Goal: Task Accomplishment & Management: Complete application form

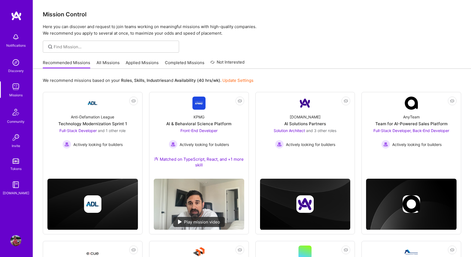
click at [24, 91] on link "Missions" at bounding box center [16, 89] width 34 height 17
click at [14, 87] on img at bounding box center [15, 86] width 11 height 11
click at [136, 68] on link "Applied Missions" at bounding box center [142, 64] width 33 height 9
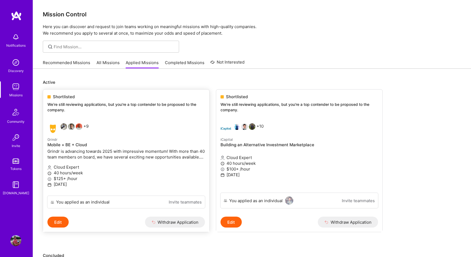
click at [140, 100] on div "Shortlisted We’re still reviewing applications, but you're a top contender to b…" at bounding box center [126, 103] width 166 height 29
click at [125, 146] on h4 "Mobile + BE + Cloud" at bounding box center [126, 144] width 158 height 5
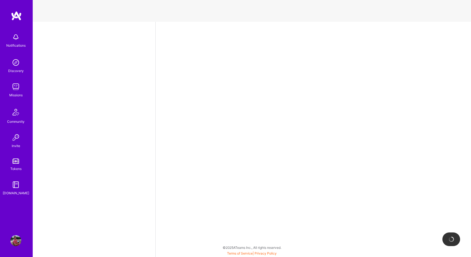
select select "CA"
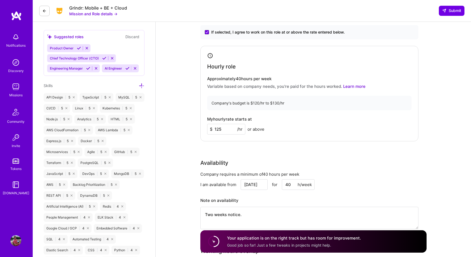
scroll to position [194, 0]
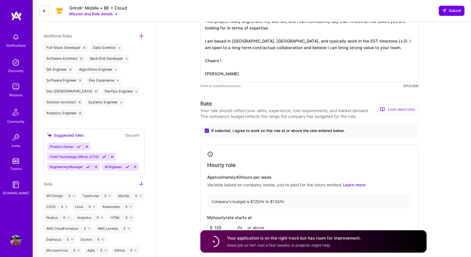
click at [110, 14] on button "Mission and Role details →" at bounding box center [93, 14] width 48 height 6
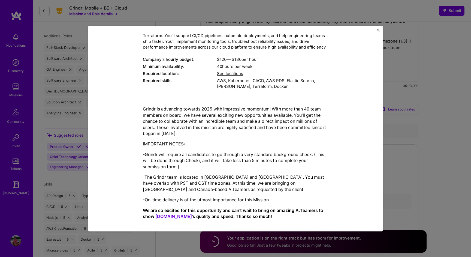
scroll to position [50, 0]
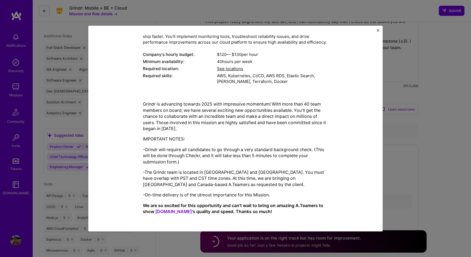
click at [67, 41] on div "Mission Description and Role Details Cloud Expert role description You’ll build…" at bounding box center [235, 128] width 471 height 257
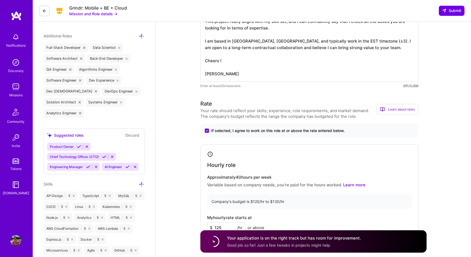
click at [47, 13] on button at bounding box center [44, 11] width 10 height 10
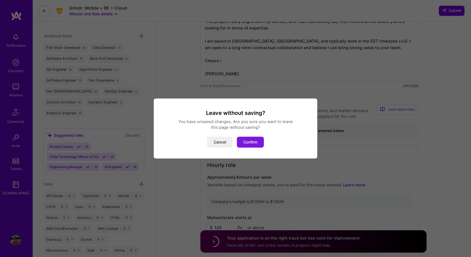
click at [256, 143] on button "Confirm" at bounding box center [250, 142] width 27 height 11
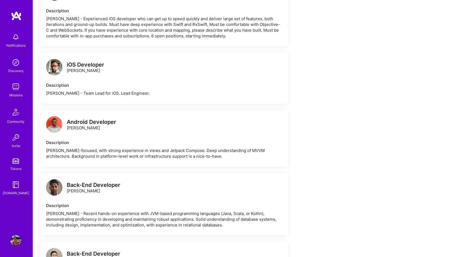
scroll to position [354, 0]
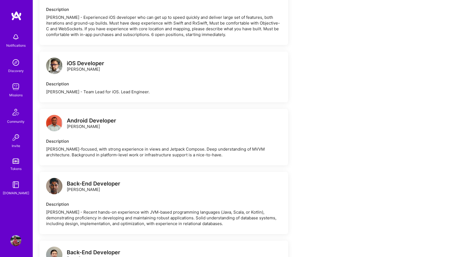
click at [52, 184] on img at bounding box center [54, 186] width 16 height 16
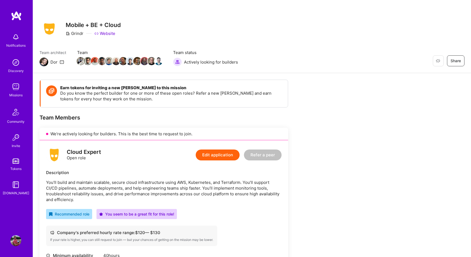
click at [13, 89] on img at bounding box center [15, 86] width 11 height 11
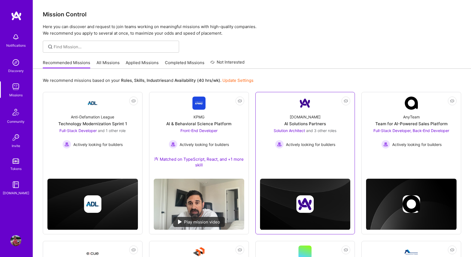
click at [320, 126] on div "AI Solutions Partners" at bounding box center [305, 124] width 42 height 6
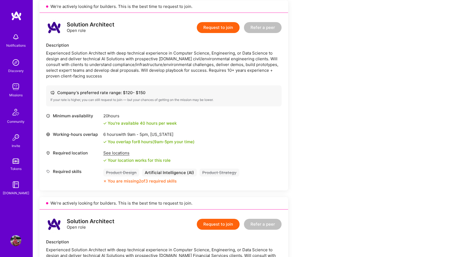
scroll to position [324, 0]
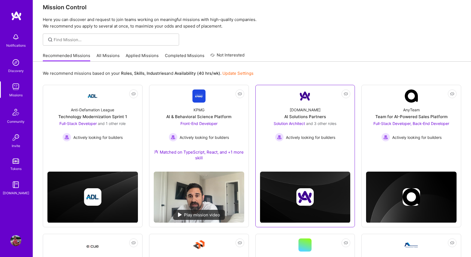
scroll to position [10, 0]
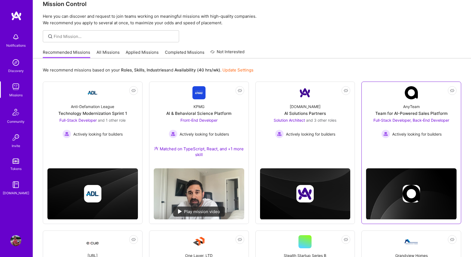
click at [432, 133] on span "Actively looking for builders" at bounding box center [416, 134] width 49 height 6
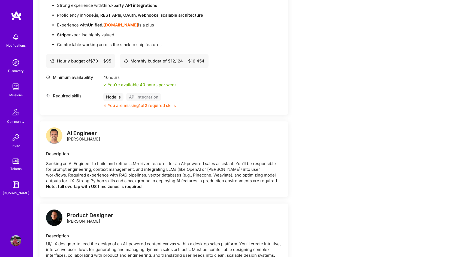
scroll to position [562, 0]
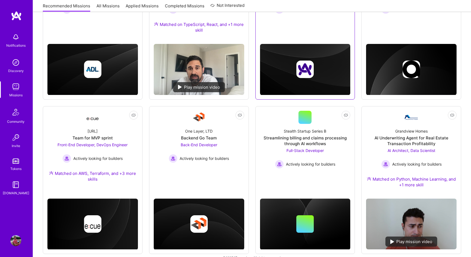
scroll to position [145, 0]
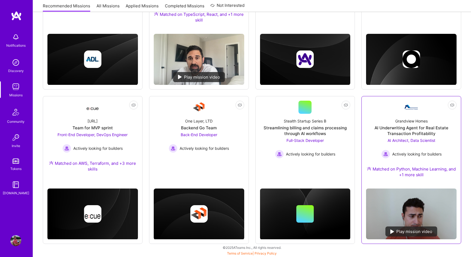
click at [433, 121] on div "Grandview Homes AI Underwriting Agent for Real Estate Transaction Profitability…" at bounding box center [411, 149] width 91 height 70
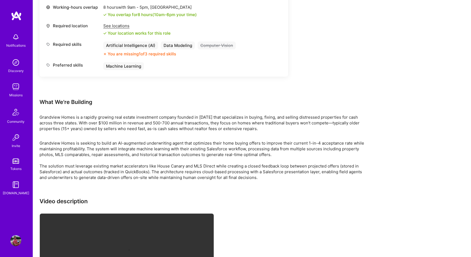
scroll to position [509, 0]
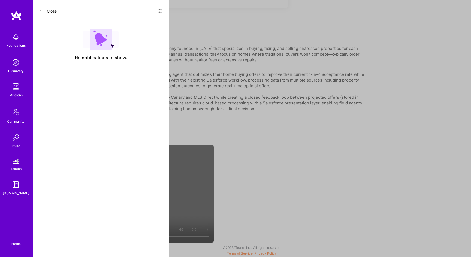
scroll to position [145, 0]
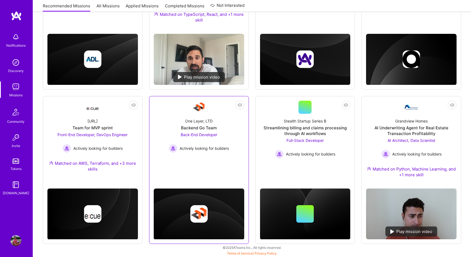
click at [212, 160] on link "Not Interested One Layer, LTD Backend Go Team Back-End Developer Actively looki…" at bounding box center [199, 134] width 91 height 67
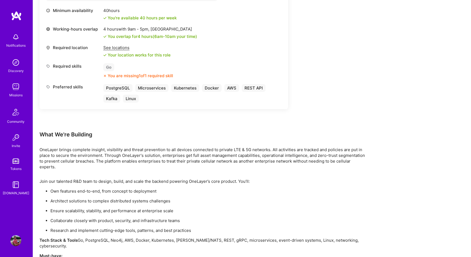
scroll to position [263, 0]
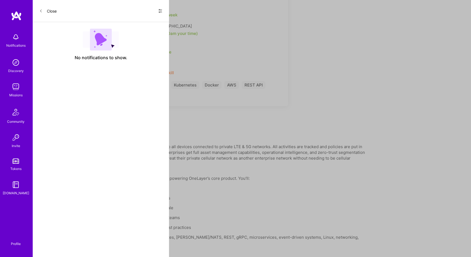
scroll to position [145, 0]
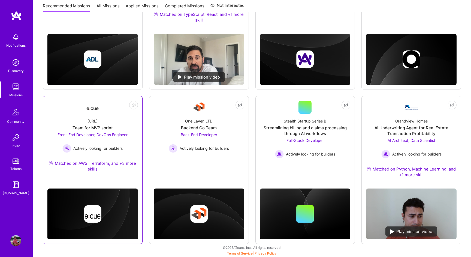
click at [117, 140] on div "Front-End Developer, DevOps Engineer Actively looking for builders" at bounding box center [93, 142] width 70 height 21
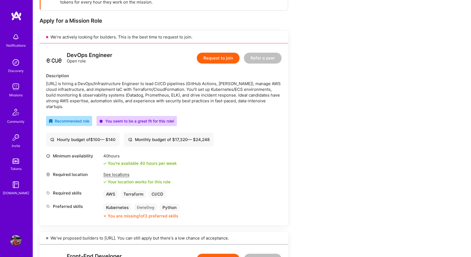
scroll to position [102, 0]
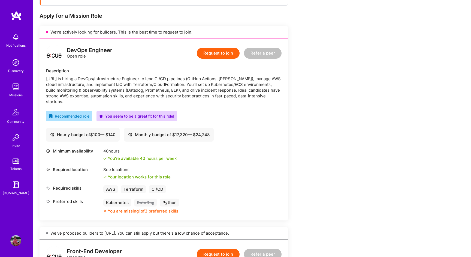
click at [222, 54] on button "Request to join" at bounding box center [218, 53] width 43 height 11
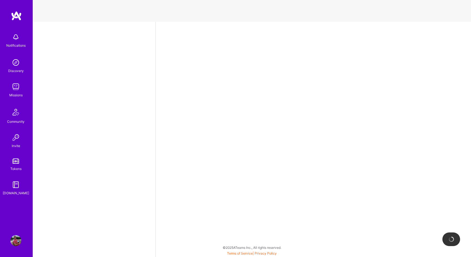
select select "CA"
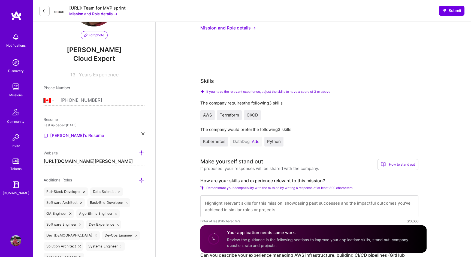
scroll to position [51, 0]
